Goal: Task Accomplishment & Management: Manage account settings

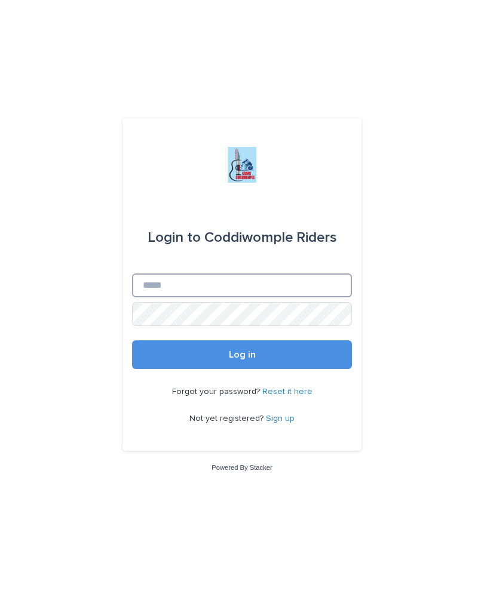
click at [298, 297] on input "Email" at bounding box center [242, 286] width 220 height 24
type input "**********"
click at [242, 364] on button "Log in" at bounding box center [242, 354] width 220 height 29
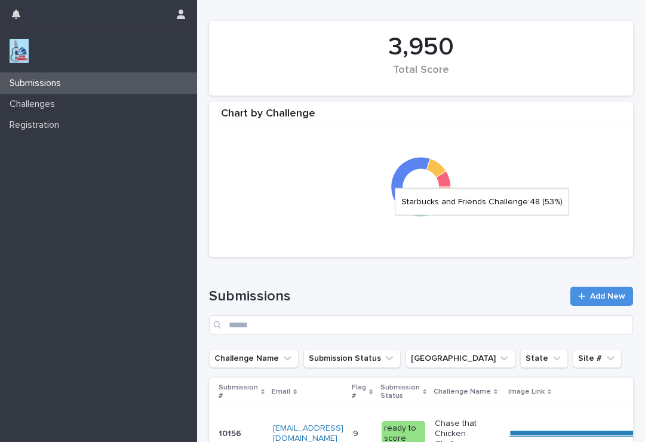
click at [403, 197] on icon at bounding box center [410, 187] width 39 height 60
click at [483, 123] on div "Chart by Challenge" at bounding box center [421, 117] width 424 height 20
click at [434, 211] on icon at bounding box center [430, 207] width 24 height 17
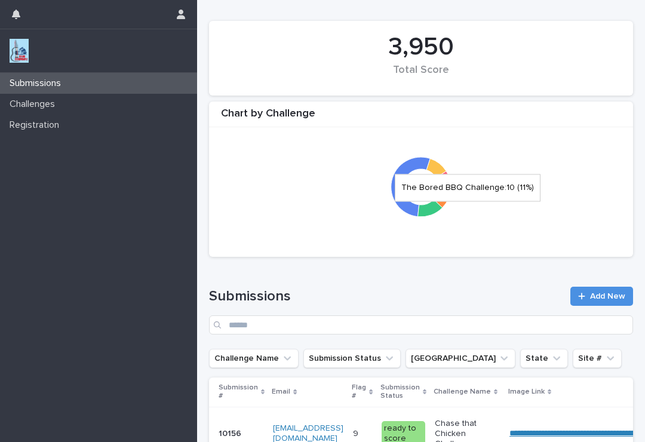
click at [438, 167] on icon at bounding box center [436, 167] width 20 height 19
click at [483, 128] on div at bounding box center [421, 186] width 412 height 119
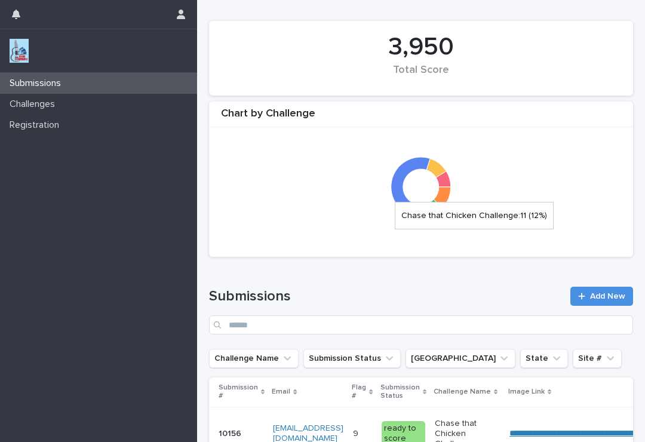
click at [446, 197] on icon at bounding box center [442, 197] width 17 height 21
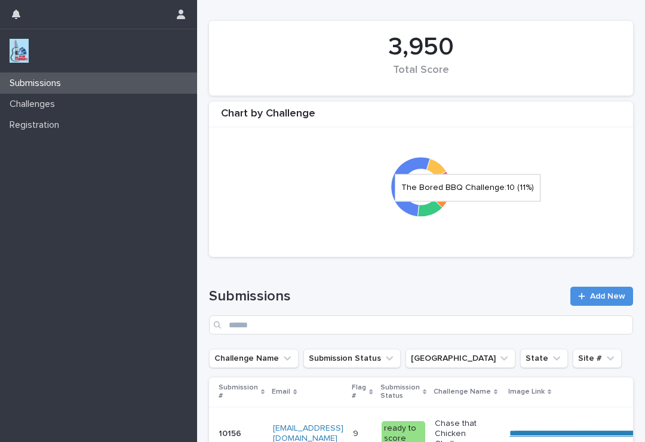
click at [435, 168] on icon at bounding box center [436, 167] width 20 height 19
click at [483, 244] on div at bounding box center [421, 186] width 412 height 119
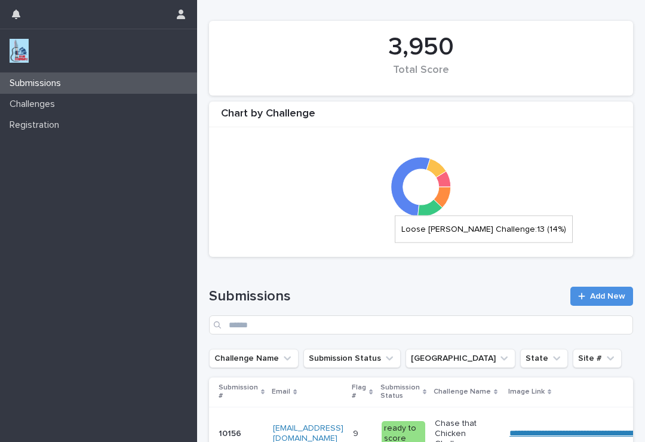
click at [429, 205] on icon at bounding box center [430, 207] width 24 height 17
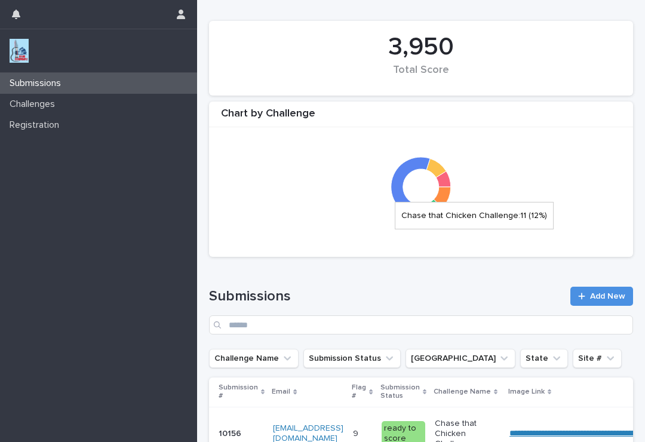
click at [447, 193] on icon at bounding box center [442, 197] width 17 height 21
click at [452, 175] on div at bounding box center [421, 186] width 412 height 119
click at [446, 183] on icon at bounding box center [443, 179] width 15 height 16
click at [443, 163] on icon at bounding box center [421, 186] width 59 height 119
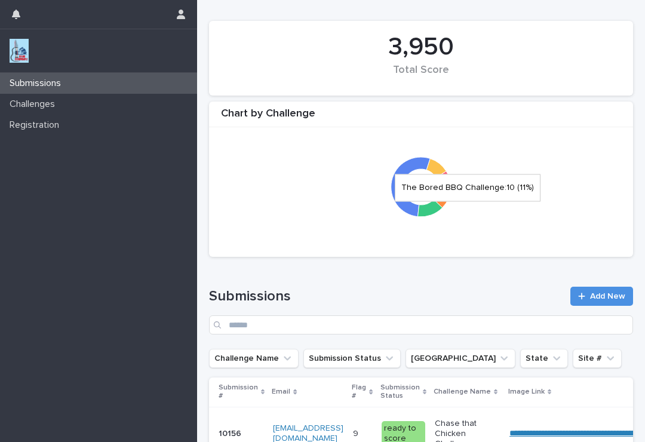
click at [434, 169] on icon at bounding box center [436, 167] width 20 height 19
click at [179, 16] on icon "button" at bounding box center [181, 15] width 8 height 10
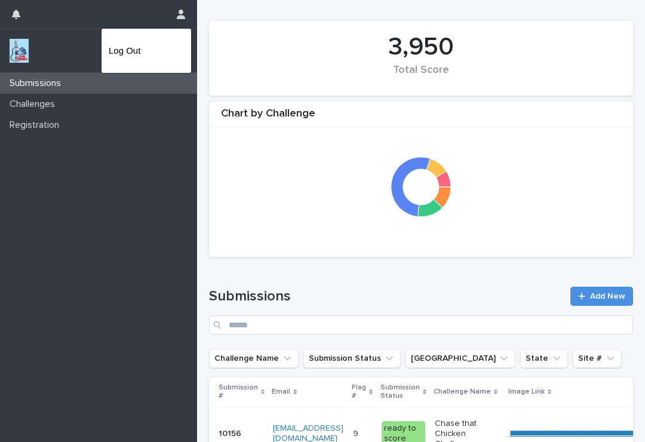
click at [158, 50] on p "Log Out" at bounding box center [146, 51] width 75 height 20
